Goal: Ask a question: Seek information or help from site administrators or community

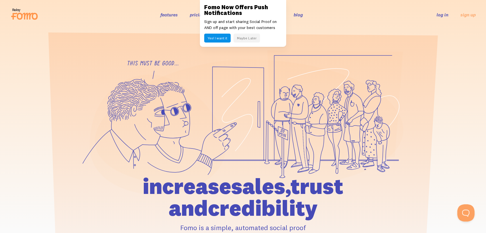
click at [437, 15] on ul "log in sign up" at bounding box center [453, 14] width 46 height 7
click at [437, 14] on link "log in" at bounding box center [443, 15] width 12 height 6
click at [246, 40] on button "Maybe Later" at bounding box center [246, 38] width 26 height 9
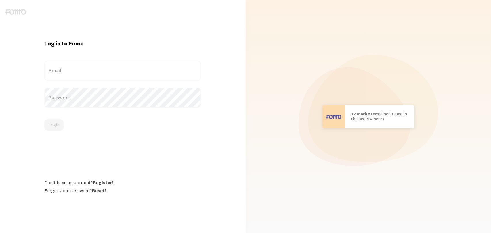
click at [100, 69] on label "Email" at bounding box center [122, 71] width 157 height 20
click at [100, 69] on input "Email" at bounding box center [122, 71] width 157 height 20
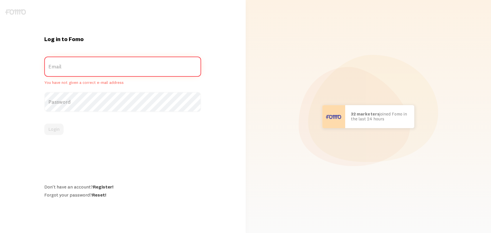
type input "[EMAIL_ADDRESS][DOMAIN_NAME]"
click at [102, 73] on div "tools@communityinfluencer.com Email You have not given a correct e-mail address" at bounding box center [122, 71] width 157 height 29
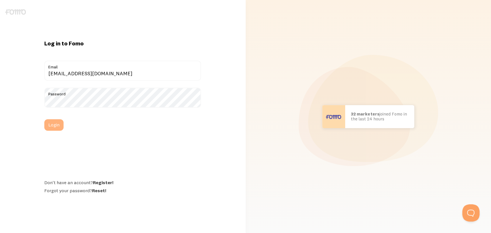
click at [59, 122] on button "Login" at bounding box center [53, 125] width 19 height 12
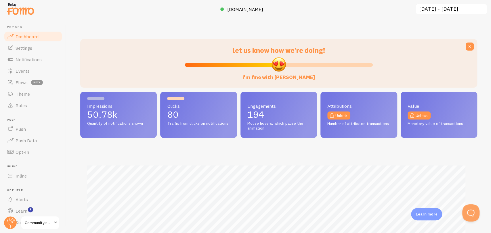
scroll to position [151, 392]
click at [35, 50] on link "Settings" at bounding box center [32, 48] width 59 height 12
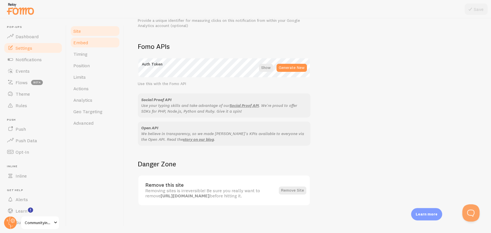
click at [91, 44] on link "Embed" at bounding box center [95, 43] width 50 height 12
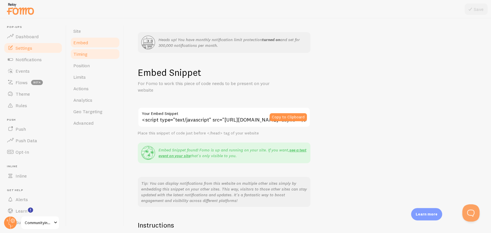
click at [92, 54] on link "Timing" at bounding box center [95, 54] width 50 height 12
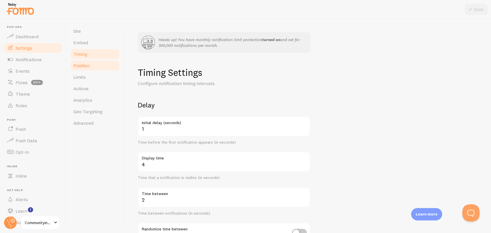
click at [89, 70] on link "Position" at bounding box center [95, 66] width 50 height 12
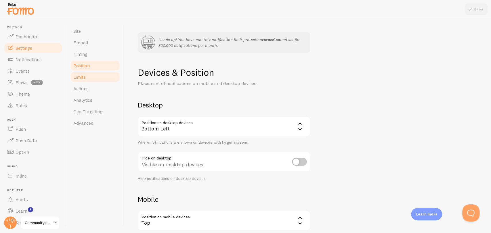
click at [89, 77] on link "Limits" at bounding box center [95, 77] width 50 height 12
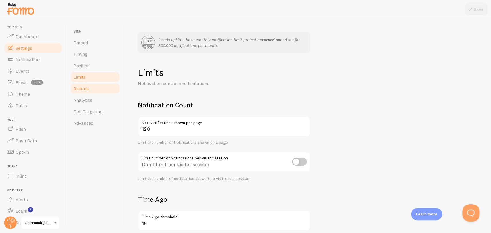
click at [89, 87] on link "Actions" at bounding box center [95, 89] width 50 height 12
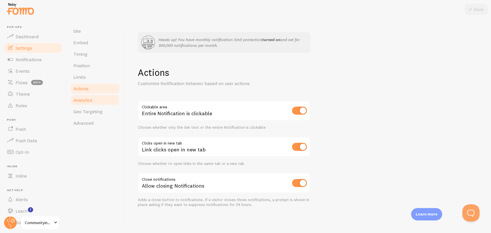
click at [91, 101] on span "Analytics" at bounding box center [82, 100] width 19 height 6
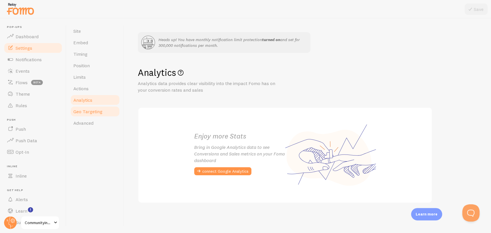
click at [91, 110] on span "Geo Targeting" at bounding box center [87, 112] width 29 height 6
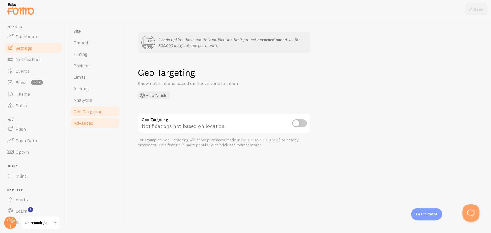
click at [91, 125] on span "Advanced" at bounding box center [83, 123] width 20 height 6
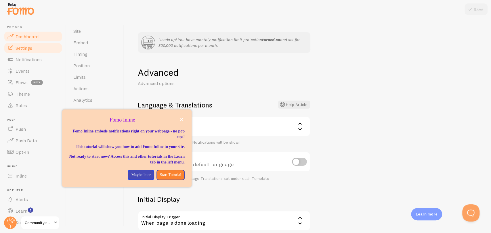
click at [36, 38] on span "Dashboard" at bounding box center [27, 37] width 23 height 6
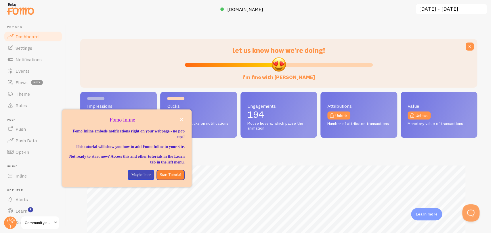
scroll to position [151, 392]
click at [183, 118] on button "close," at bounding box center [182, 119] width 6 height 6
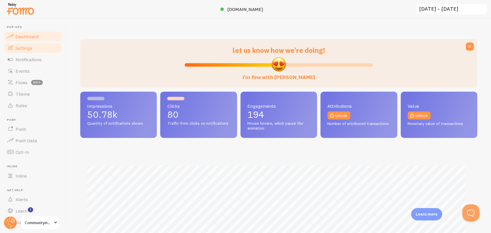
click at [27, 47] on span "Settings" at bounding box center [24, 48] width 17 height 6
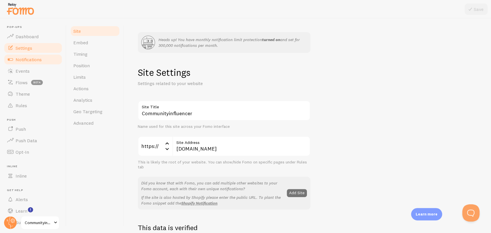
click at [29, 60] on span "Notifications" at bounding box center [29, 60] width 26 height 6
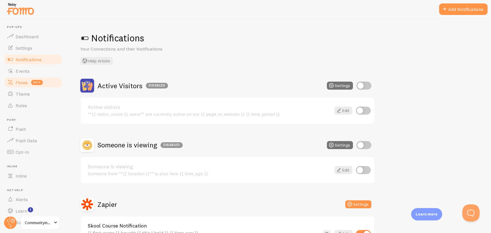
click at [22, 77] on link "Flows beta" at bounding box center [32, 83] width 59 height 12
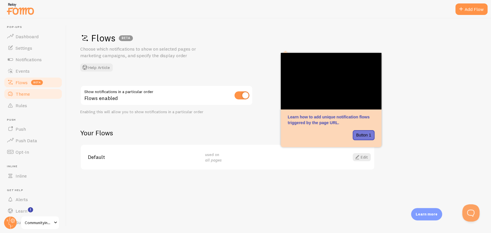
click at [20, 97] on link "Theme" at bounding box center [32, 94] width 59 height 12
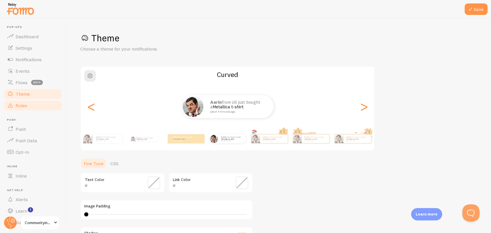
click at [24, 108] on span "Rules" at bounding box center [22, 106] width 12 height 6
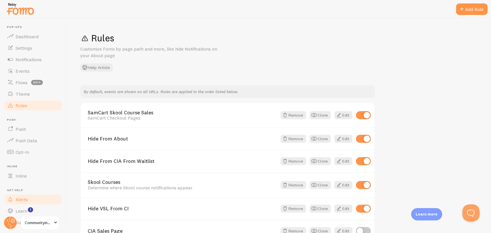
scroll to position [16, 0]
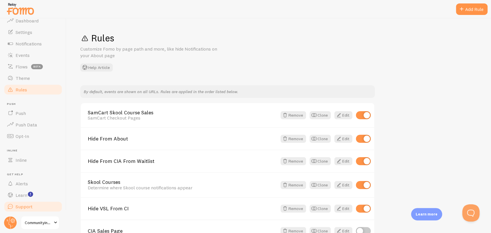
click at [31, 206] on span "Support" at bounding box center [24, 207] width 17 height 6
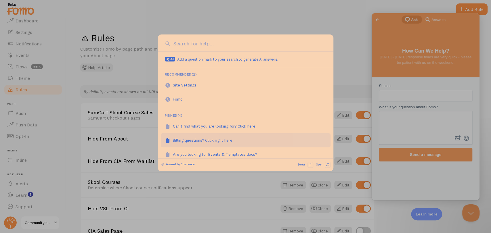
scroll to position [0, 0]
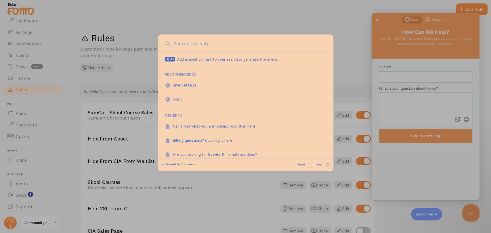
click at [340, 45] on div at bounding box center [245, 116] width 491 height 233
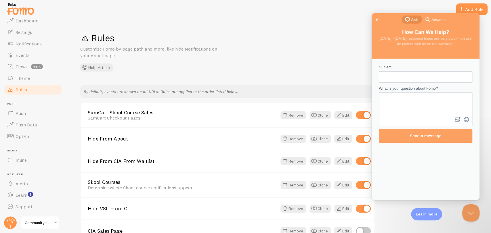
click at [410, 77] on input "Subject" at bounding box center [425, 77] width 84 height 10
type input "Downgrading to Free Plan"
click at [430, 96] on textarea "What is your question about Fomo?" at bounding box center [425, 104] width 92 height 23
click at [422, 106] on textarea "Hi FOMO Support! How do we downgrade to Free in the meantime. We're not using t…" at bounding box center [425, 104] width 92 height 23
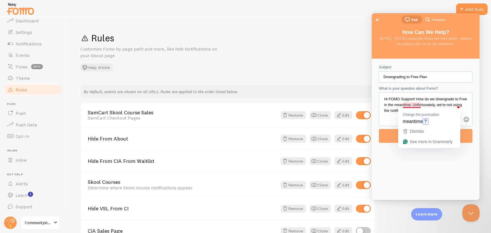
drag, startPoint x: 392, startPoint y: 106, endPoint x: 395, endPoint y: 106, distance: 3.2
click at [392, 106] on textarea "Hi FOMO Support! How do we downgrade to Free in the meantime. Unfortunately, we…" at bounding box center [425, 104] width 92 height 23
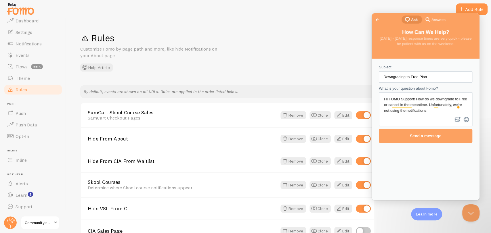
click at [446, 111] on textarea "Hi FOMO Support! How do we downgrade to Free or cancel in the meantime. Unfortu…" at bounding box center [425, 104] width 92 height 23
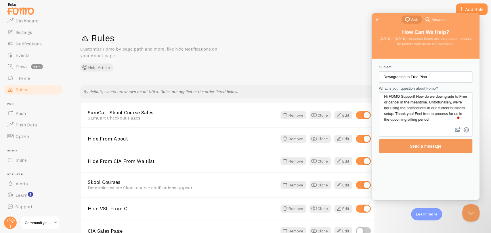
type textarea "Hi FOMO Support! How do we downgrade to Free or cancel in the meantime. Unfortu…"
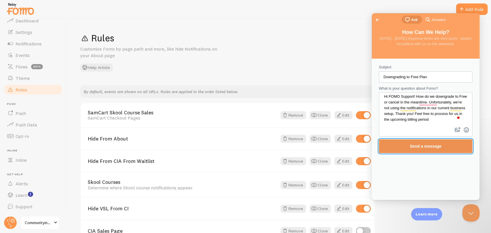
click at [437, 144] on span "Send a message" at bounding box center [426, 146] width 32 height 5
